Goal: Task Accomplishment & Management: Manage account settings

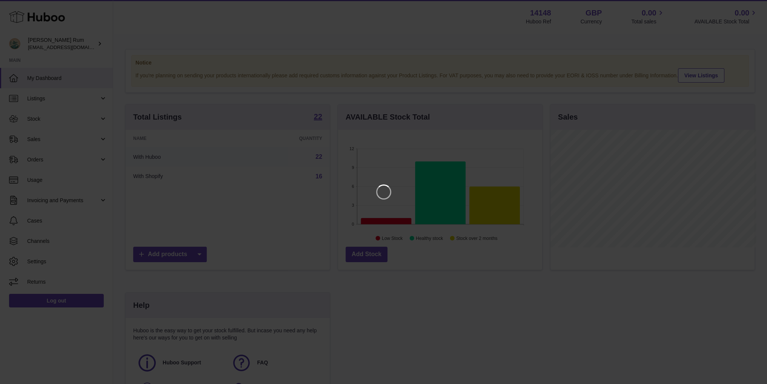
scroll to position [118, 206]
click at [756, 6] on icon "Close" at bounding box center [753, 6] width 9 height 9
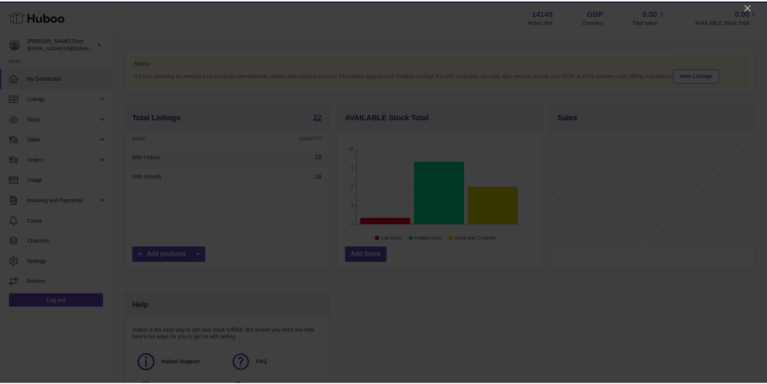
scroll to position [377349, 377263]
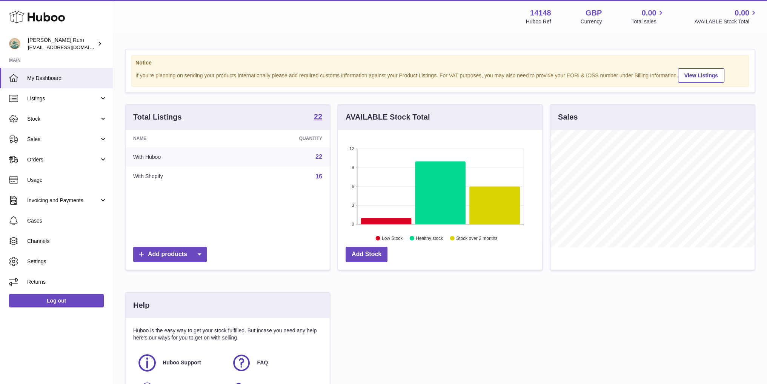
click at [747, 45] on div "Notice If you're planning on sending your products internationally please add r…" at bounding box center [440, 235] width 654 height 403
click at [471, 312] on div "Total Listings 22 Name Quantity With Huboo 22 With Shopify 16 Add products AVAI…" at bounding box center [441, 262] width 638 height 317
click at [58, 114] on link "Stock" at bounding box center [56, 119] width 113 height 20
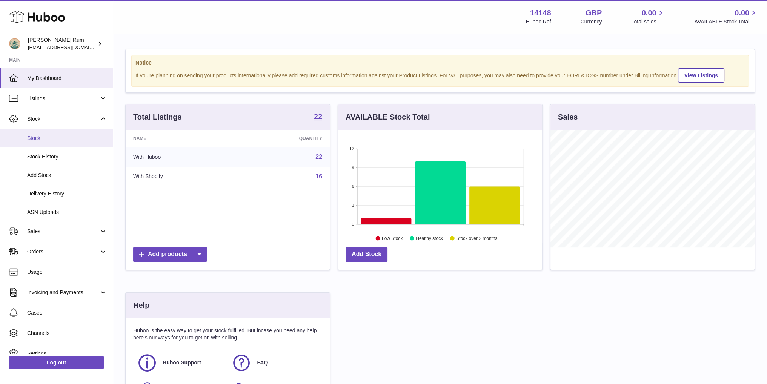
click at [52, 137] on span "Stock" at bounding box center [67, 138] width 80 height 7
